Goal: Transaction & Acquisition: Purchase product/service

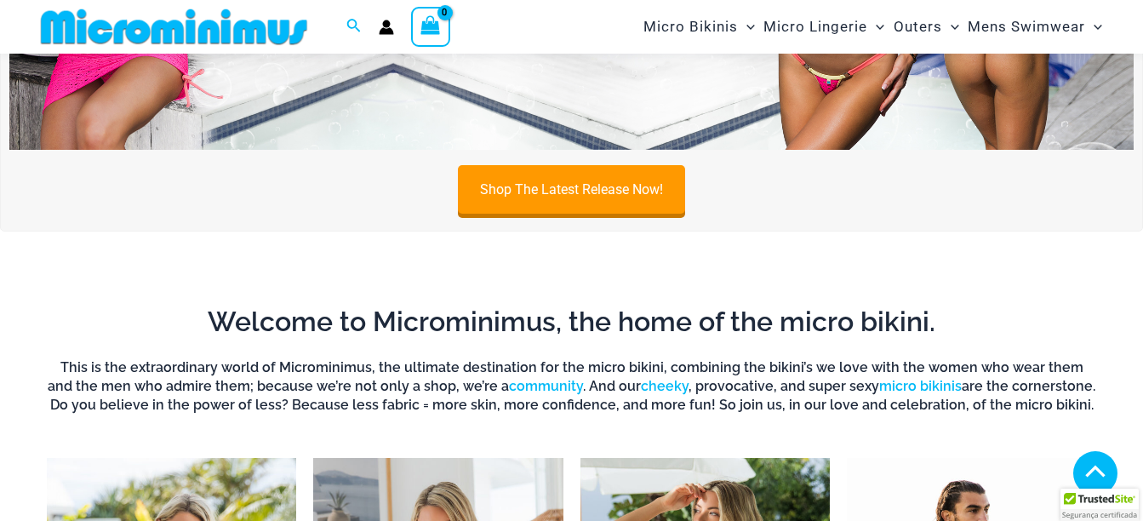
scroll to position [443, 0]
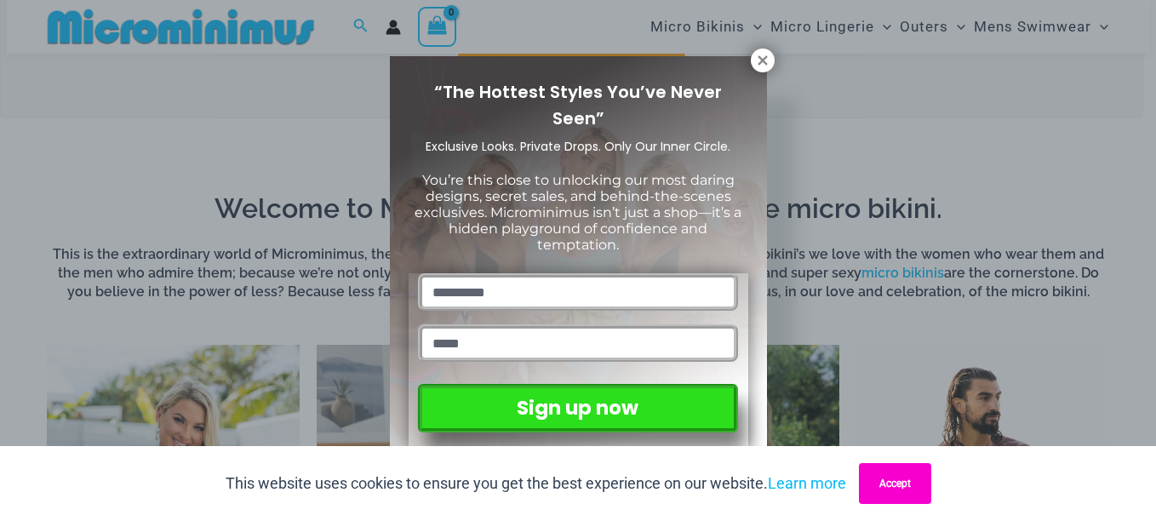
click at [893, 489] on button "Accept" at bounding box center [895, 483] width 72 height 41
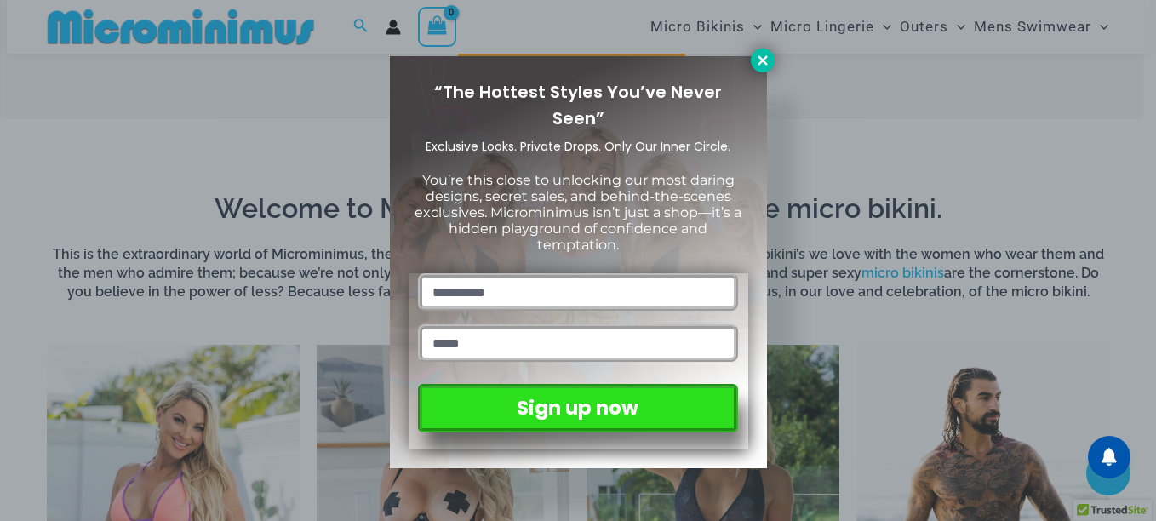
click at [759, 62] on icon at bounding box center [762, 60] width 15 height 15
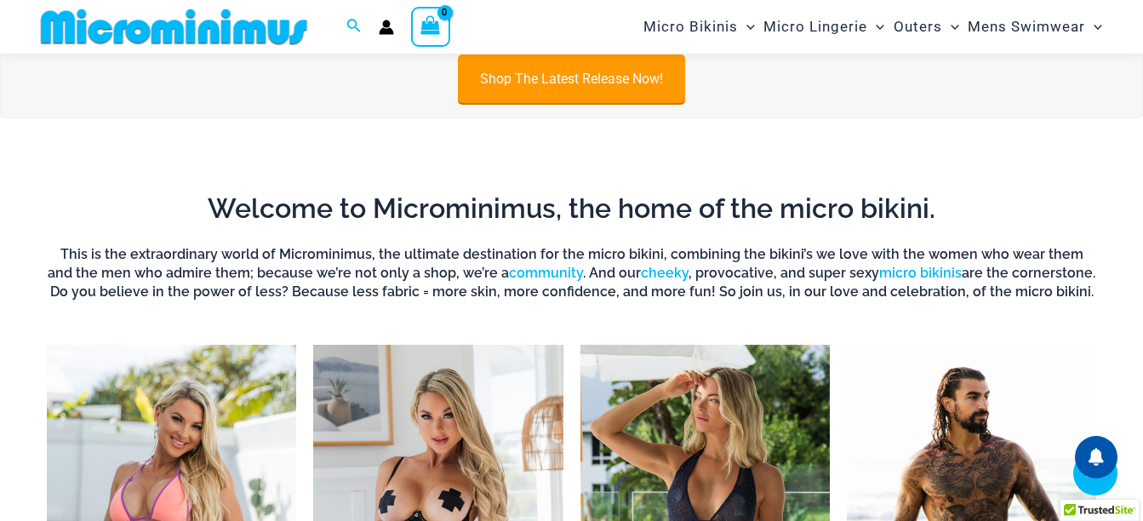
click at [616, 93] on link "Shop The Latest Release Now!" at bounding box center [571, 78] width 227 height 49
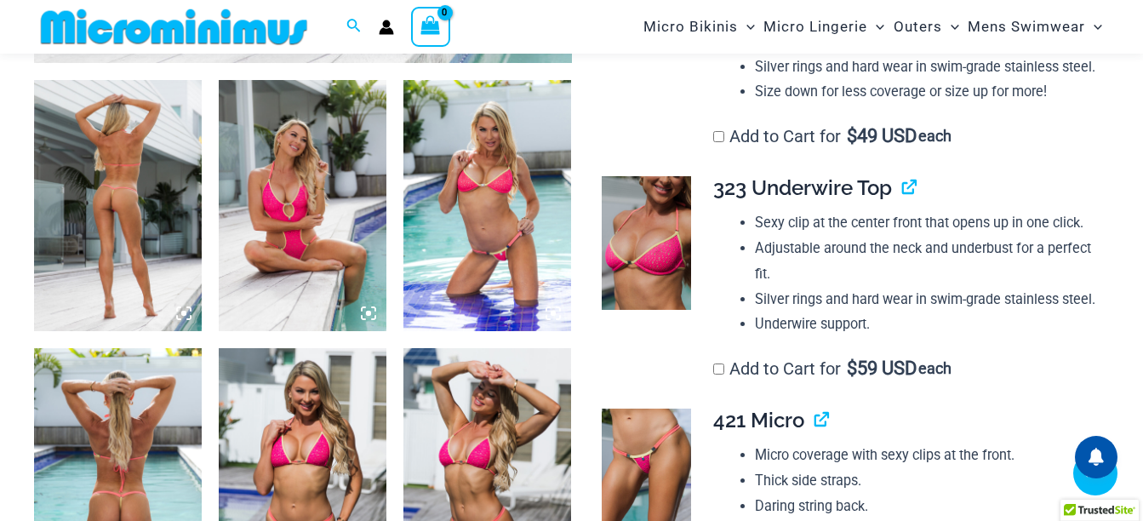
scroll to position [873, 0]
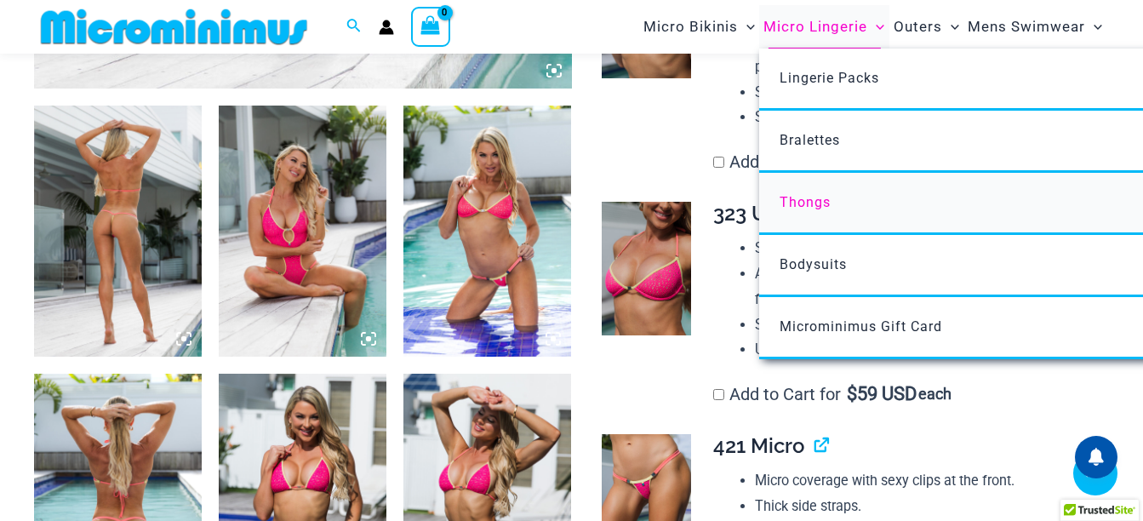
click at [833, 191] on link "Thongs" at bounding box center [1012, 204] width 507 height 62
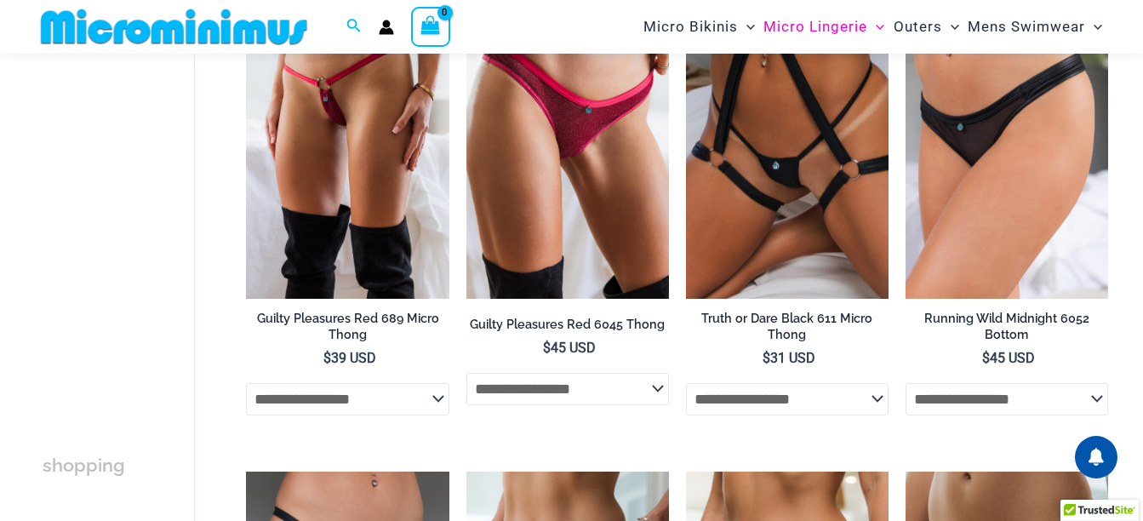
scroll to position [204, 0]
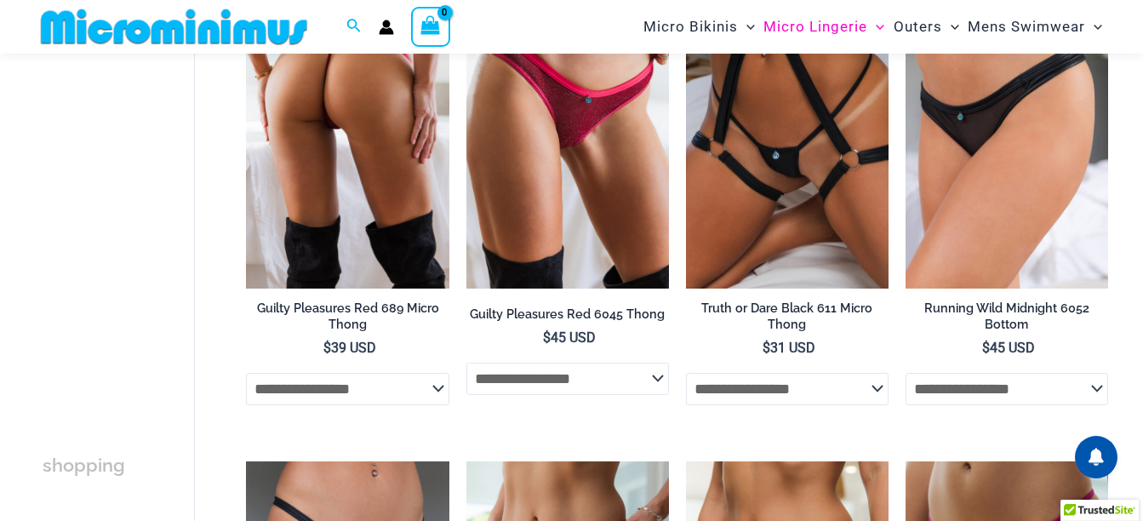
click at [372, 243] on img at bounding box center [347, 136] width 203 height 304
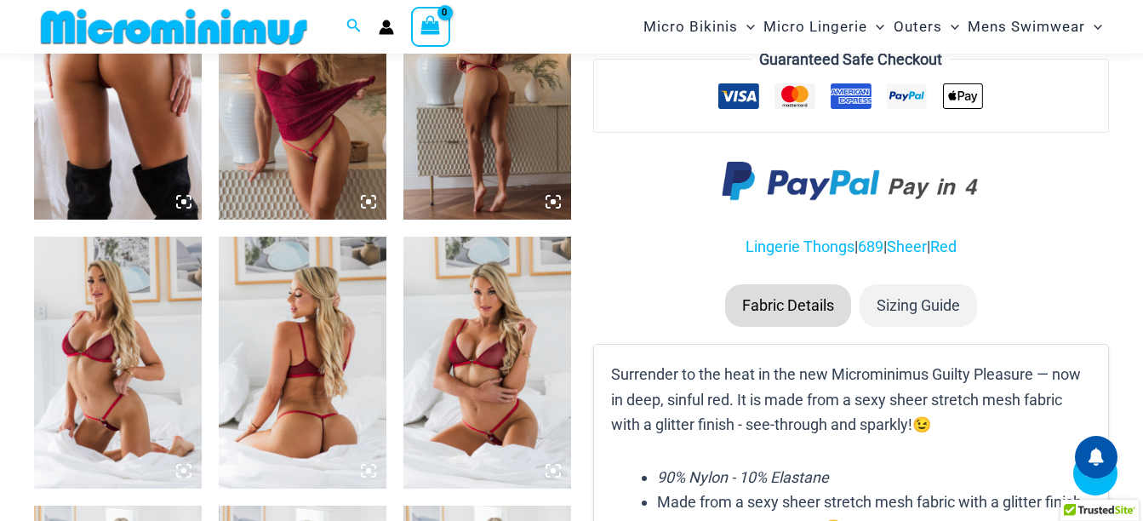
scroll to position [1018, 0]
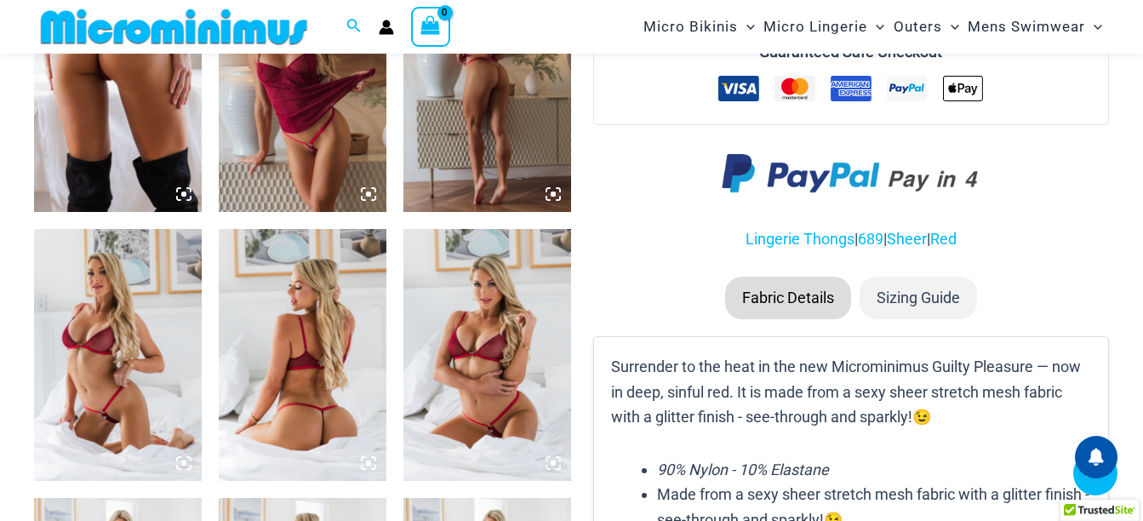
click at [364, 193] on icon at bounding box center [368, 193] width 15 height 15
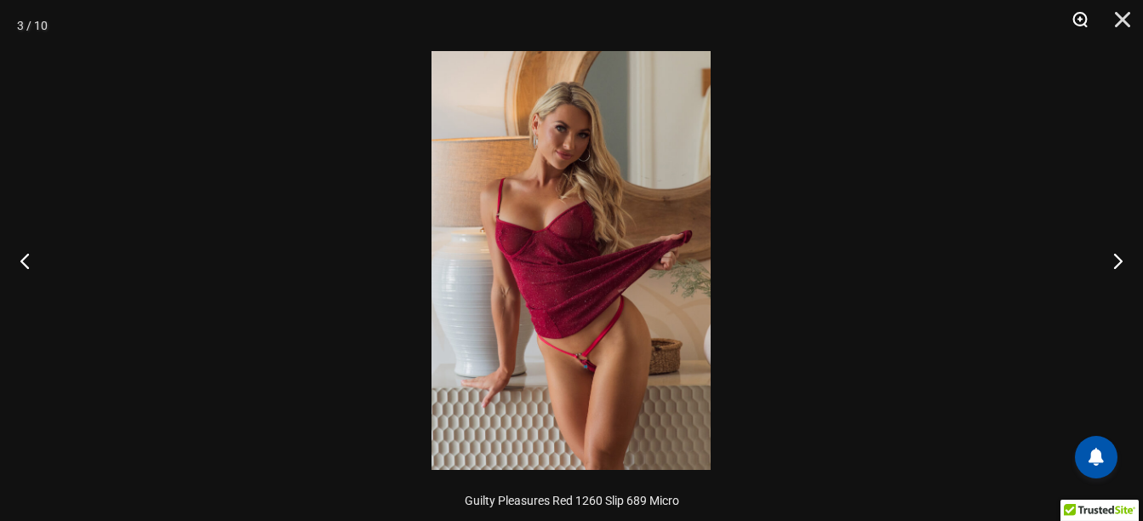
click at [1078, 10] on button "Zoom" at bounding box center [1074, 25] width 43 height 51
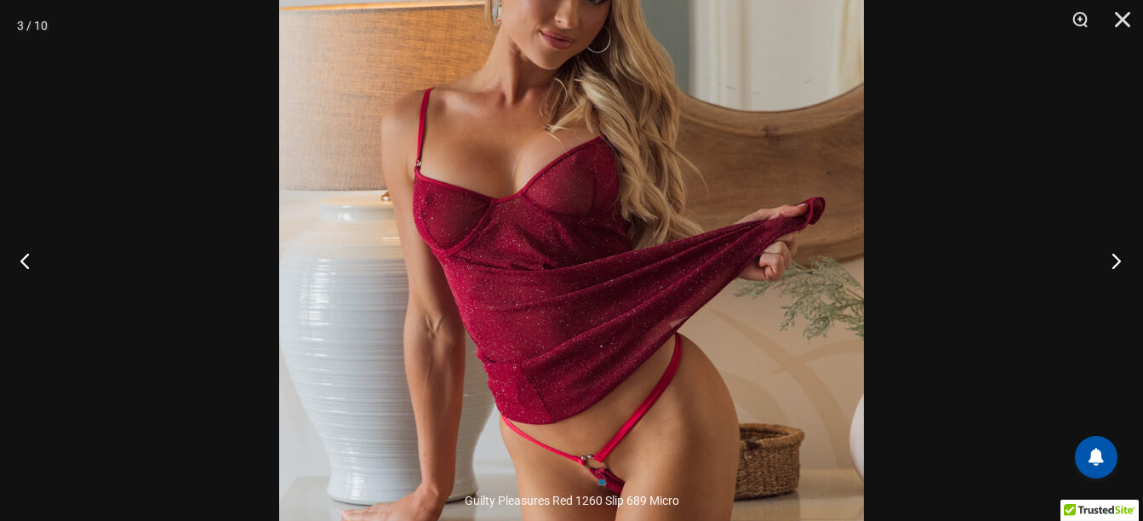
click at [1108, 260] on button "Next" at bounding box center [1112, 260] width 64 height 85
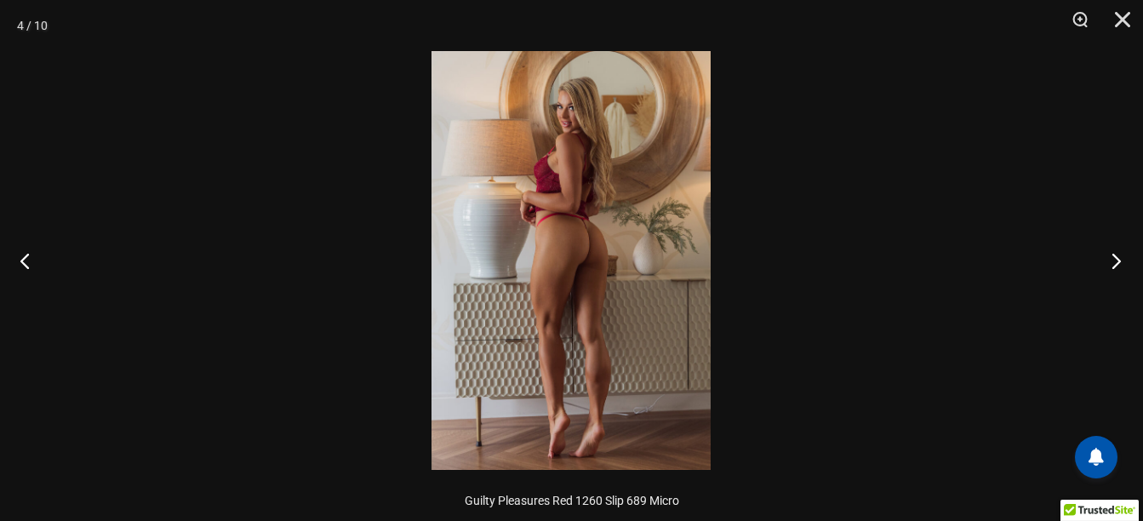
click at [1108, 260] on button "Next" at bounding box center [1112, 260] width 64 height 85
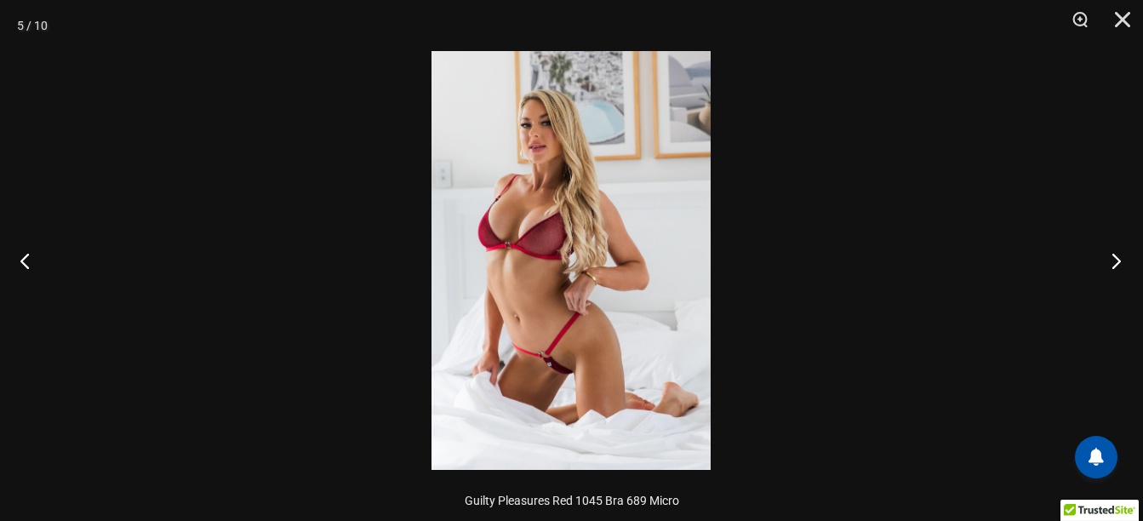
click at [1108, 260] on button "Next" at bounding box center [1112, 260] width 64 height 85
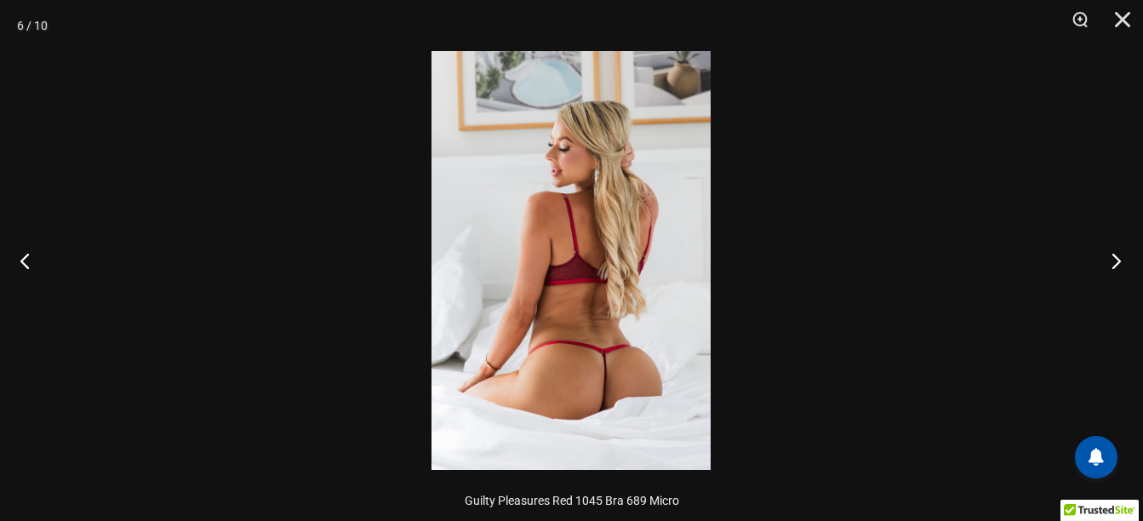
click at [1108, 260] on button "Next" at bounding box center [1112, 260] width 64 height 85
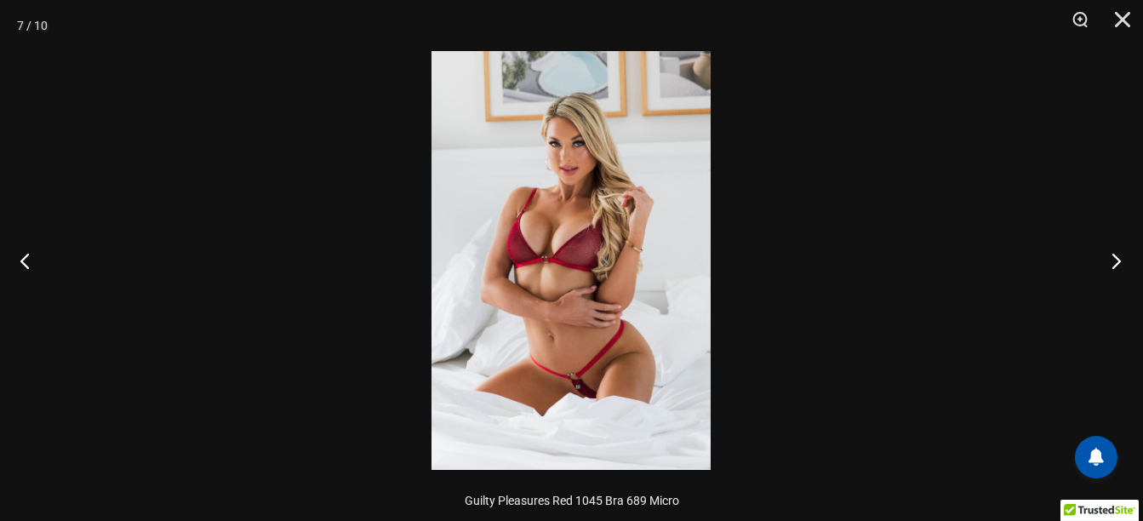
click at [1108, 260] on button "Next" at bounding box center [1112, 260] width 64 height 85
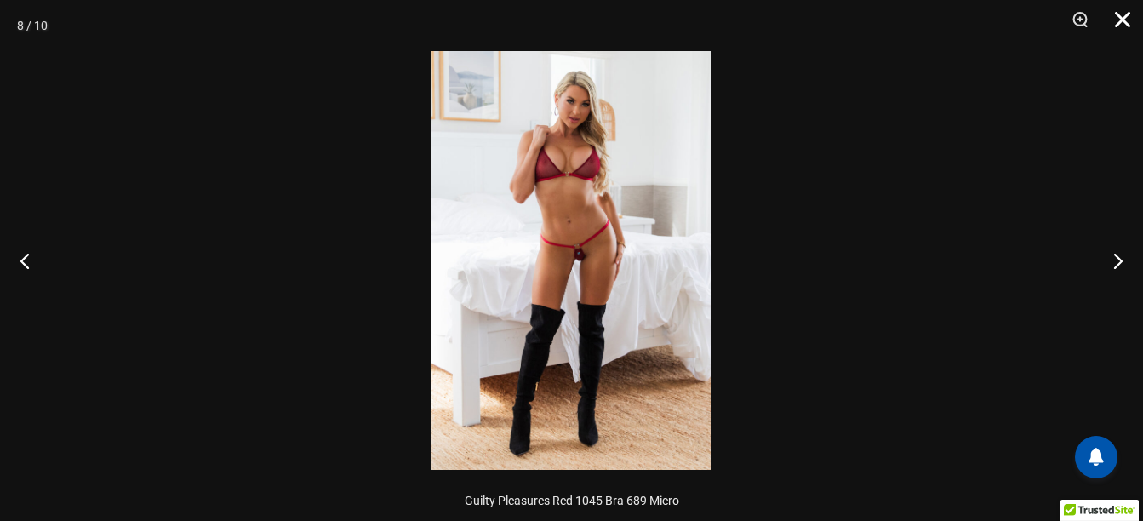
click at [1120, 21] on button "Close" at bounding box center [1117, 25] width 43 height 51
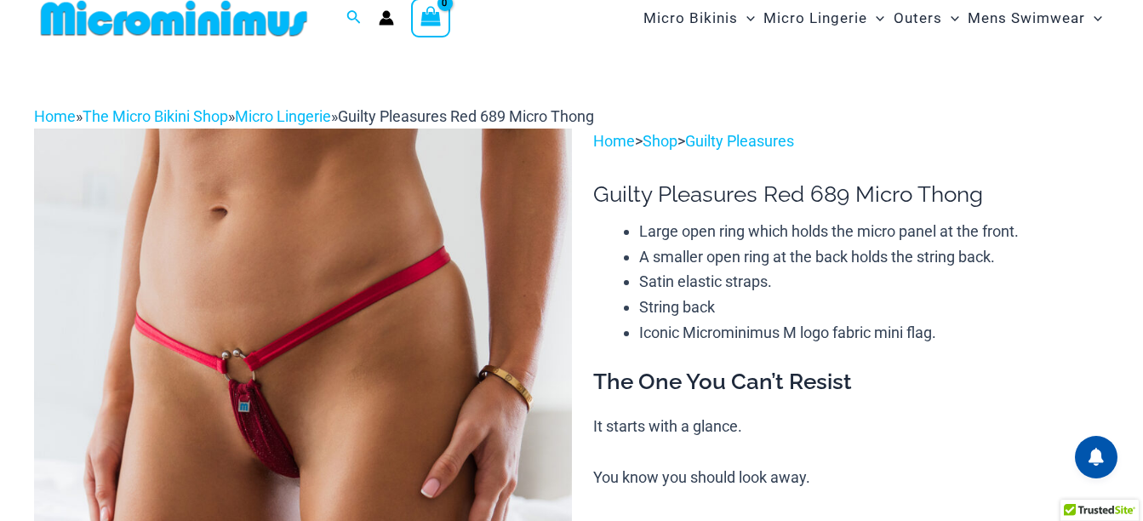
scroll to position [0, 0]
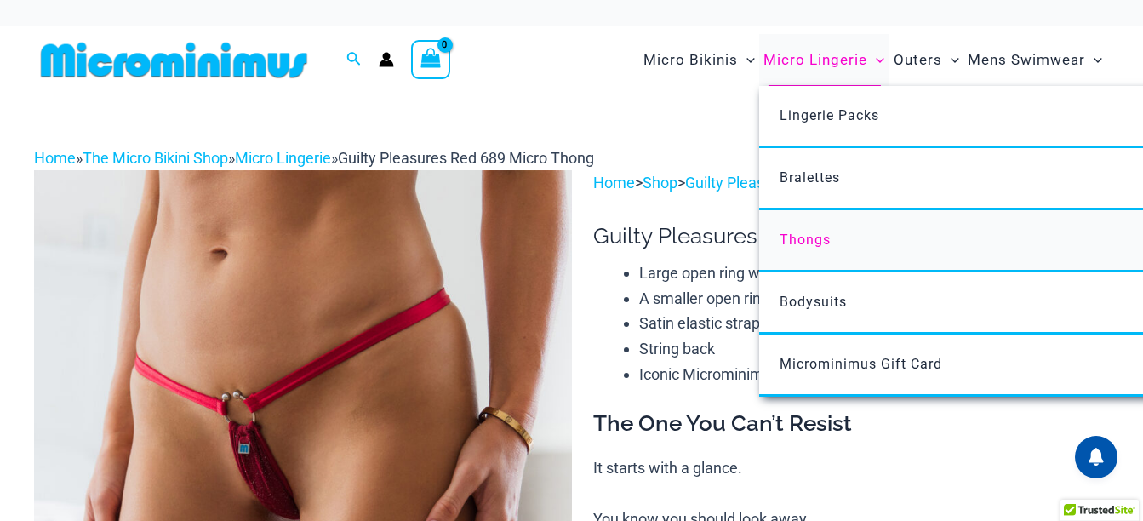
click at [812, 238] on span "Thongs" at bounding box center [805, 240] width 51 height 16
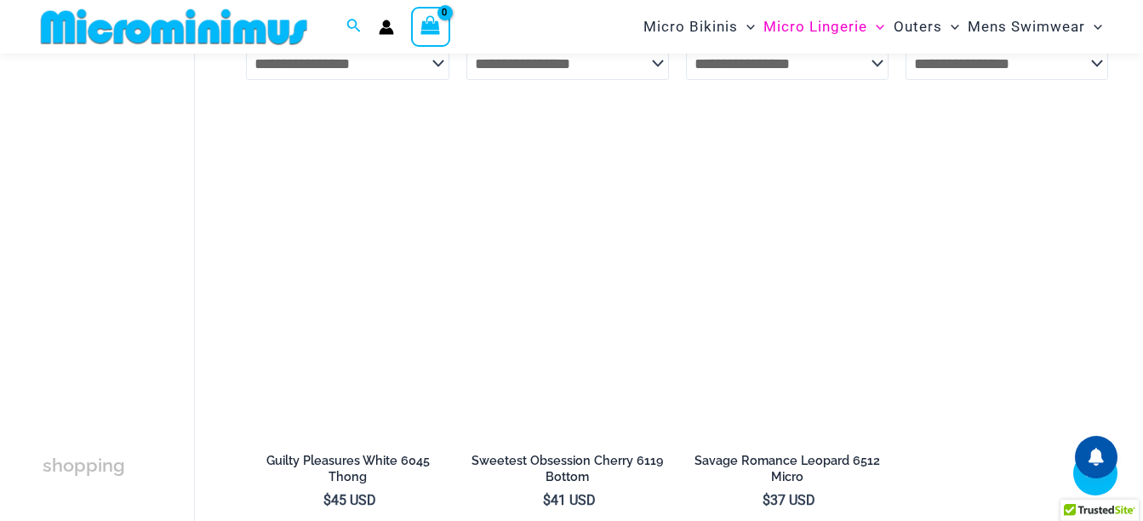
scroll to position [1439, 0]
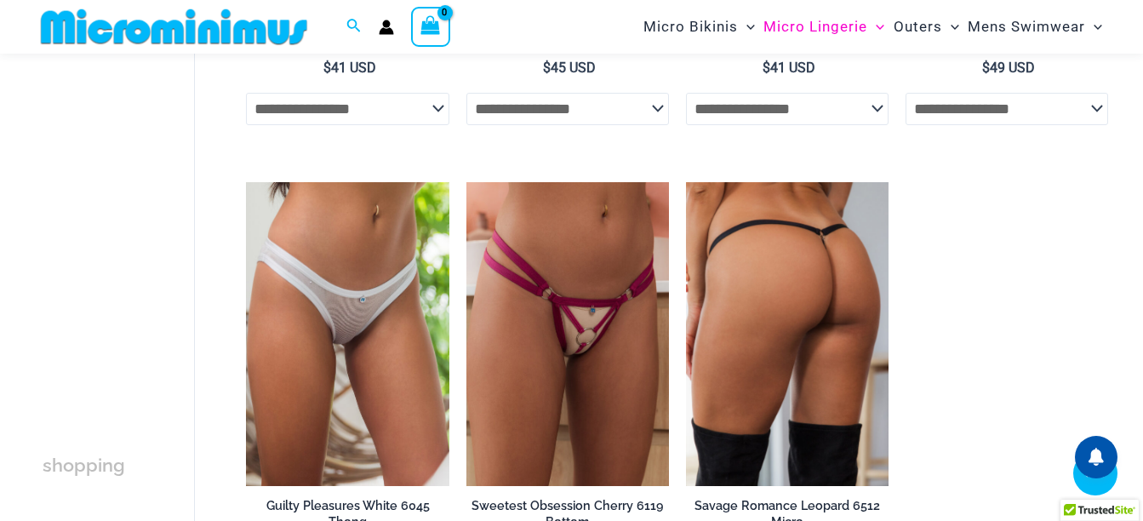
click at [816, 318] on img at bounding box center [787, 334] width 203 height 304
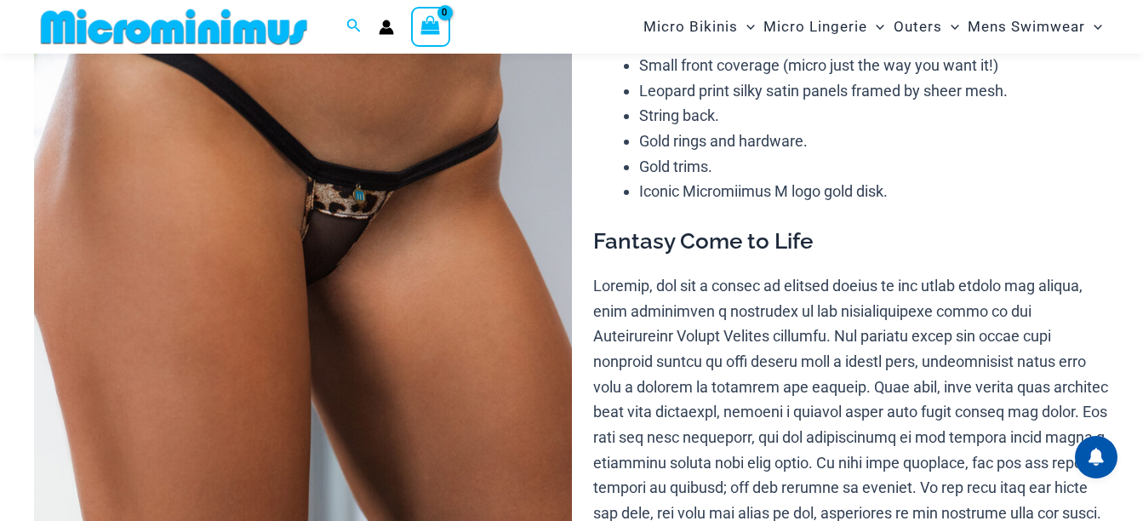
scroll to position [204, 0]
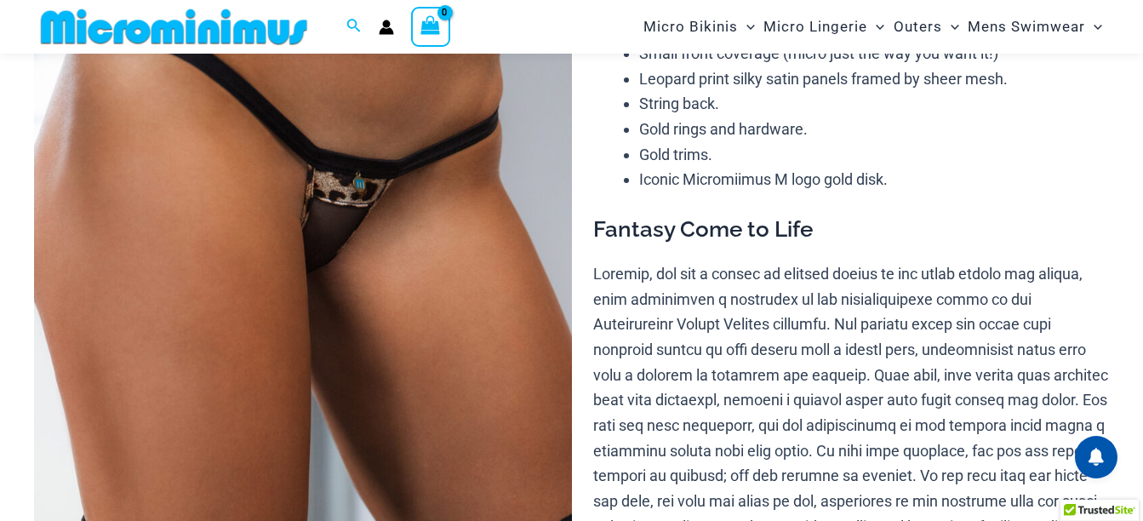
click at [421, 355] on img at bounding box center [303, 354] width 538 height 806
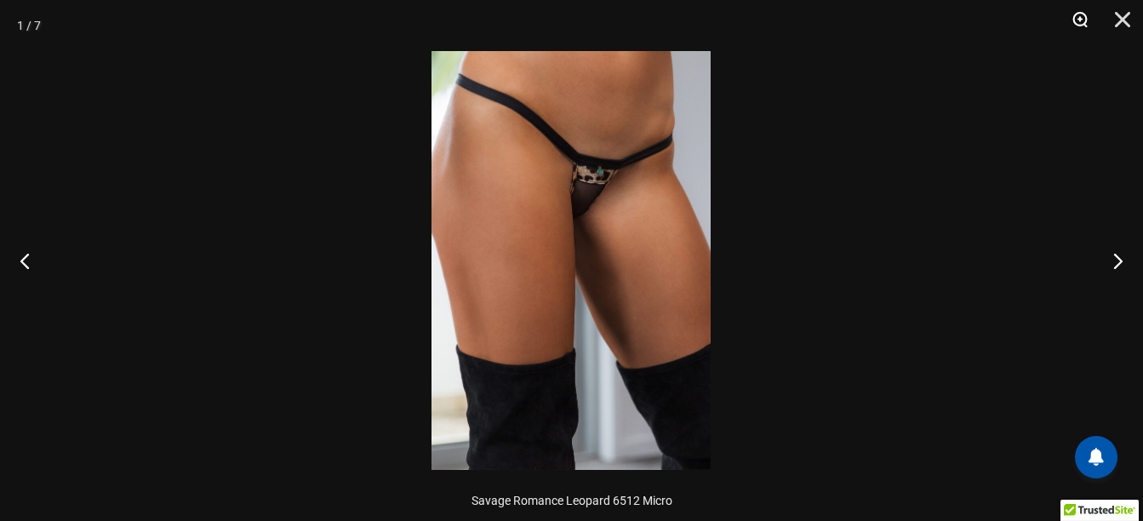
click at [1074, 13] on button "Zoom" at bounding box center [1074, 25] width 43 height 51
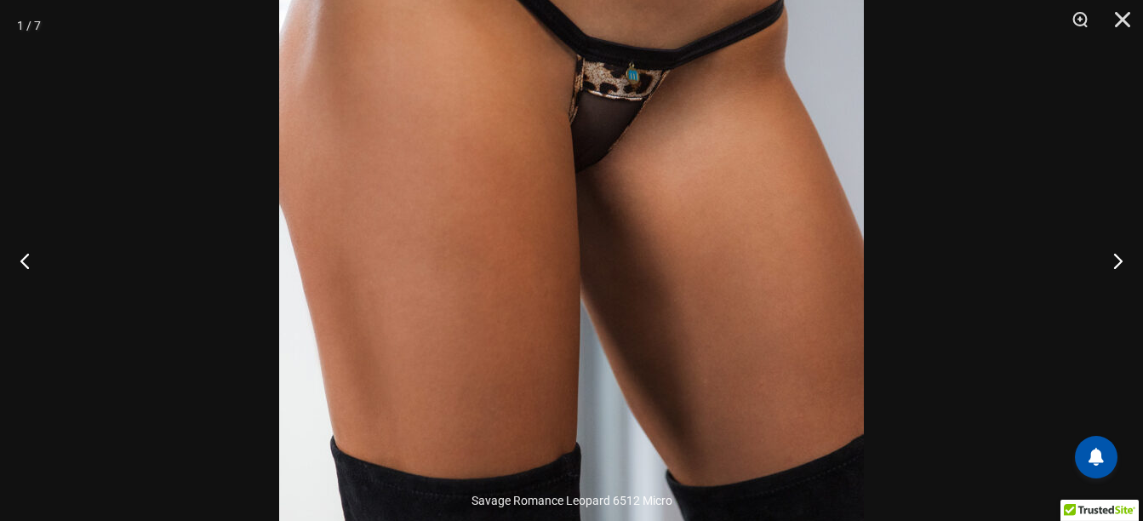
click at [583, 243] on img at bounding box center [571, 260] width 585 height 877
